Goal: Task Accomplishment & Management: Use online tool/utility

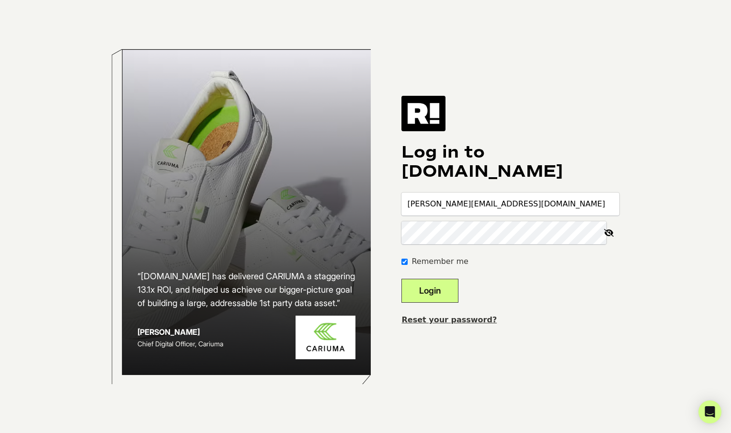
click at [609, 235] on icon at bounding box center [608, 232] width 21 height 23
click at [458, 296] on button "Login" at bounding box center [429, 291] width 57 height 24
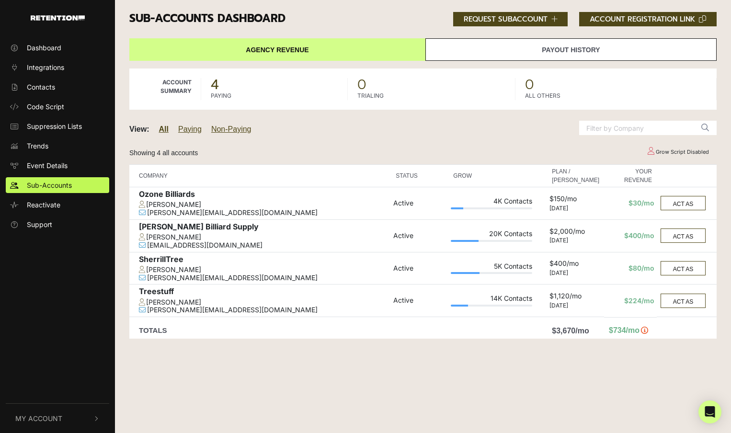
click at [336, 140] on div "View: All Paying Non-Paying" at bounding box center [297, 130] width 351 height 27
click at [321, 15] on h3 "Sub-accounts Dashboard ACCOUNT REGISTRATION LINK REQUEST SUBACCOUNT" at bounding box center [422, 19] width 587 height 14
